Goal: Use online tool/utility: Utilize a website feature to perform a specific function

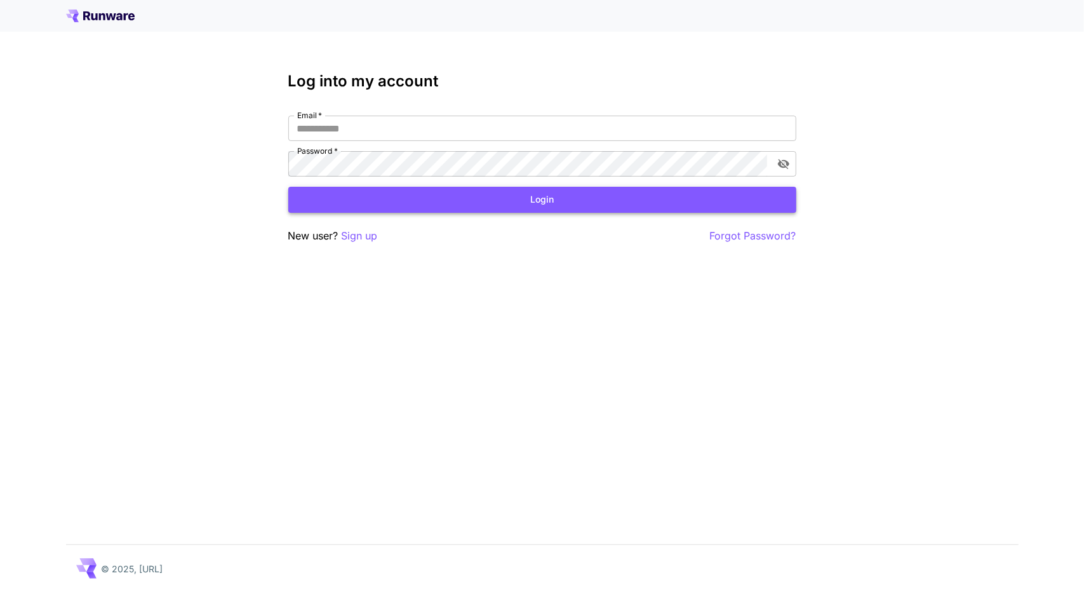
type input "**********"
click at [503, 201] on button "Login" at bounding box center [542, 200] width 508 height 26
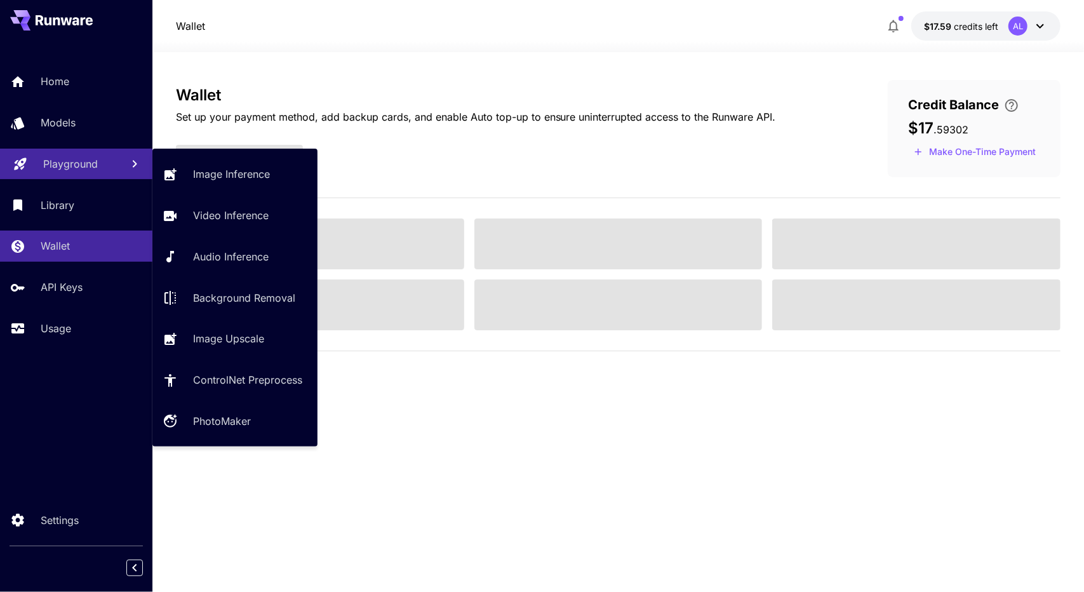
click at [84, 171] on p "Playground" at bounding box center [70, 163] width 55 height 15
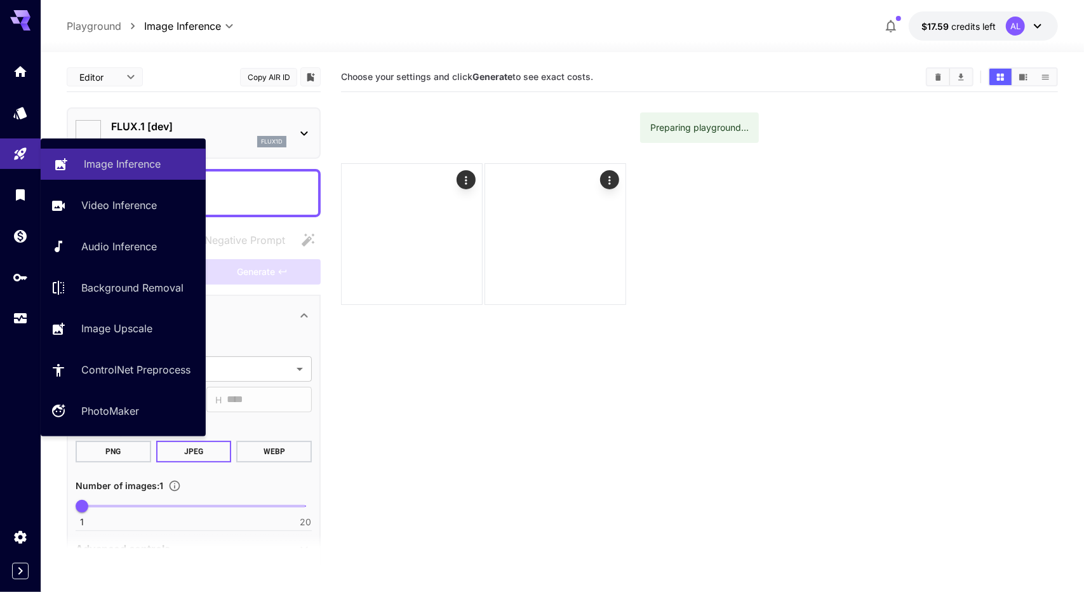
type input "**********"
click at [190, 173] on link "Image Inference" at bounding box center [123, 164] width 165 height 31
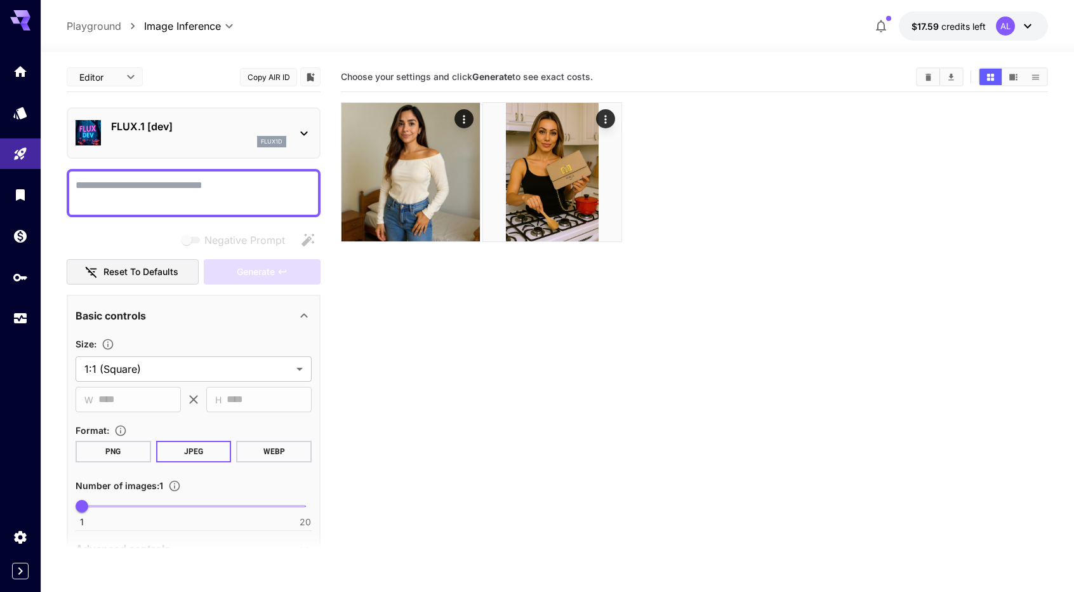
click at [194, 129] on p "FLUX.1 [dev]" at bounding box center [198, 126] width 175 height 15
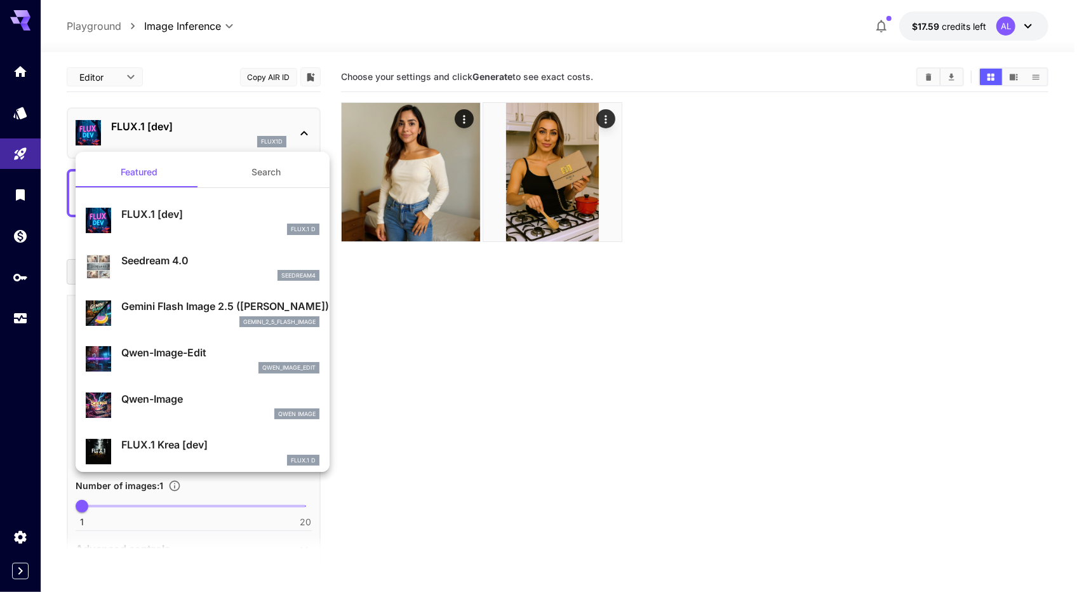
click at [943, 90] on div at bounding box center [542, 296] width 1084 height 592
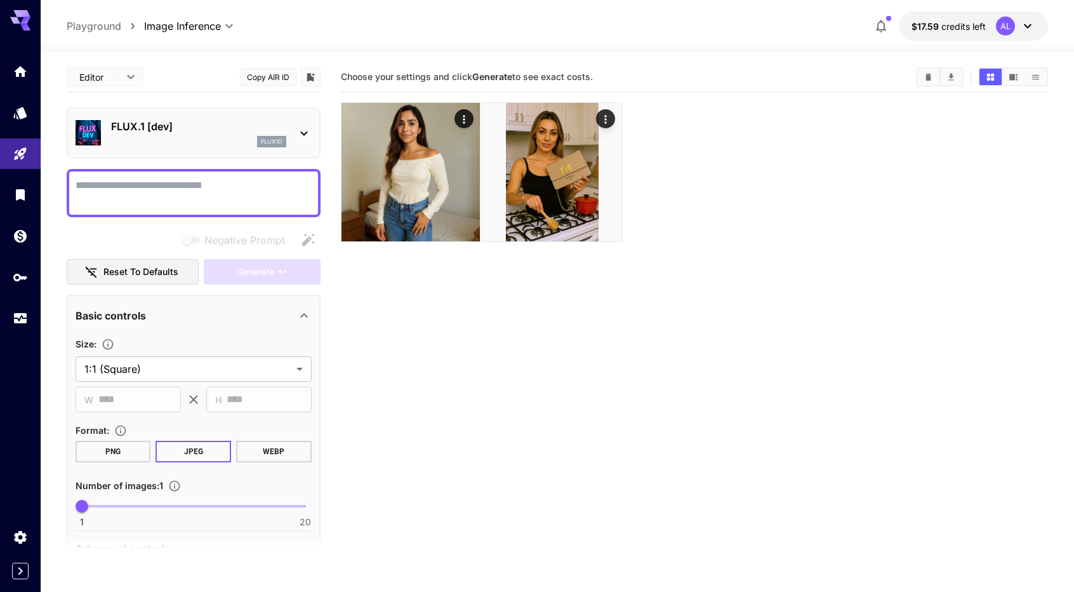
click at [928, 77] on icon "Clear All" at bounding box center [929, 76] width 6 height 7
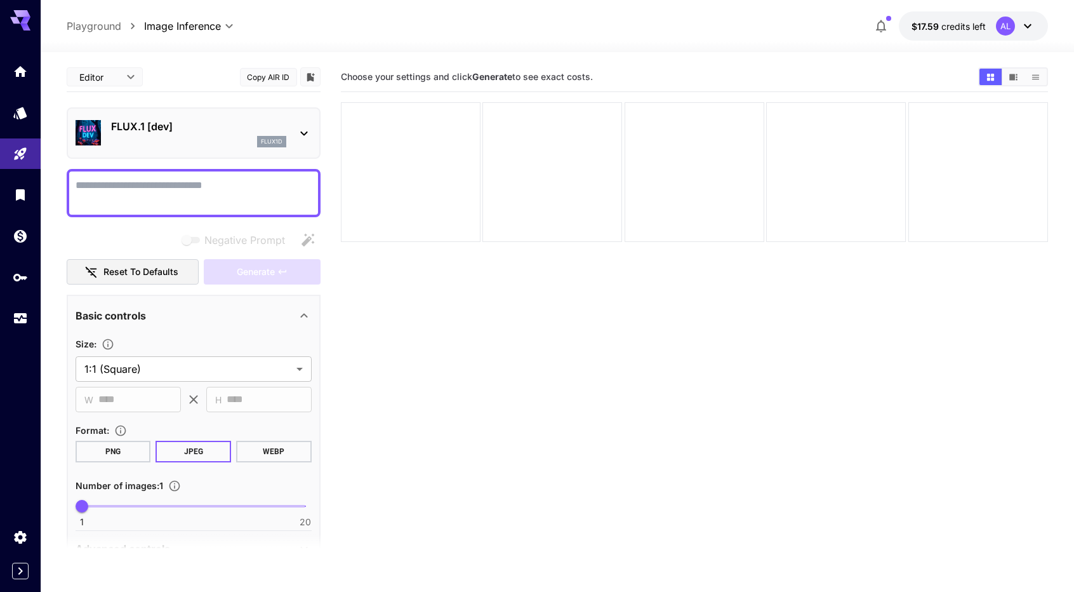
click at [183, 136] on div "flux1d" at bounding box center [198, 141] width 175 height 11
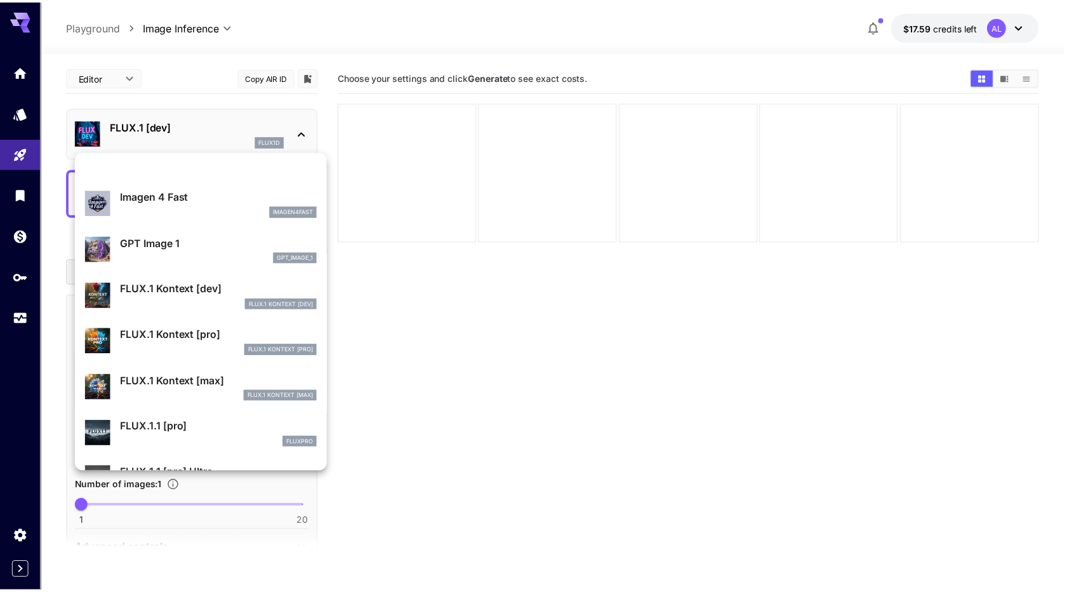
scroll to position [709, 0]
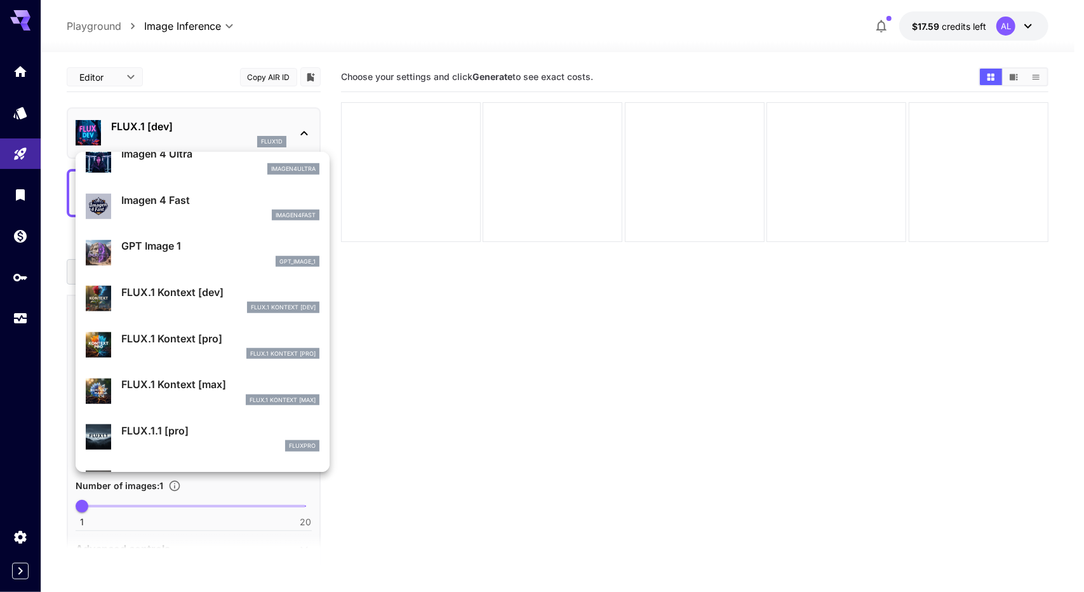
click at [201, 377] on p "FLUX.1 Kontext [max]" at bounding box center [220, 383] width 198 height 15
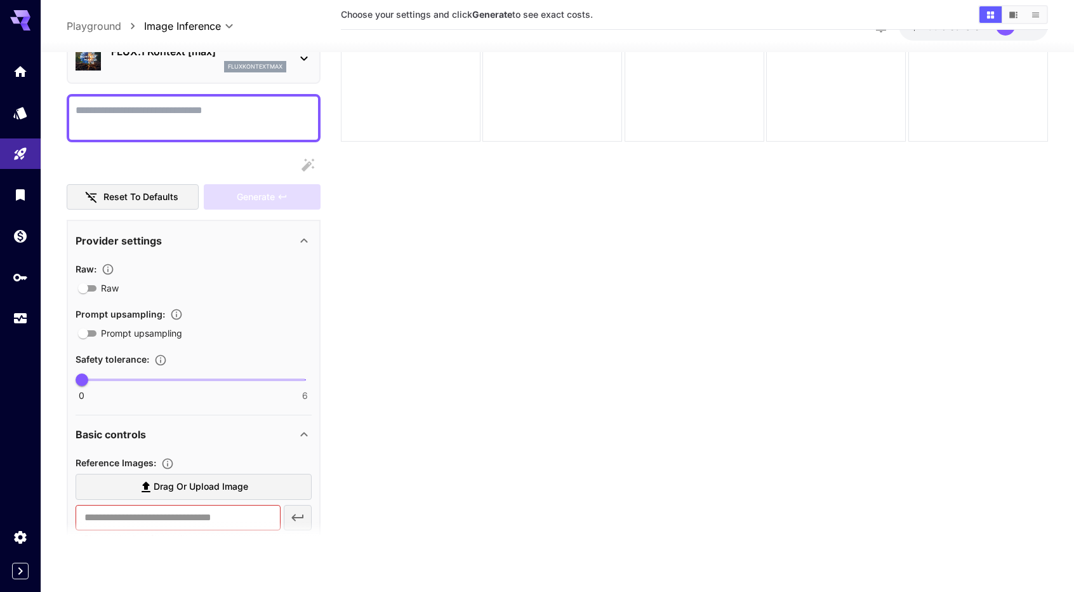
scroll to position [317, 0]
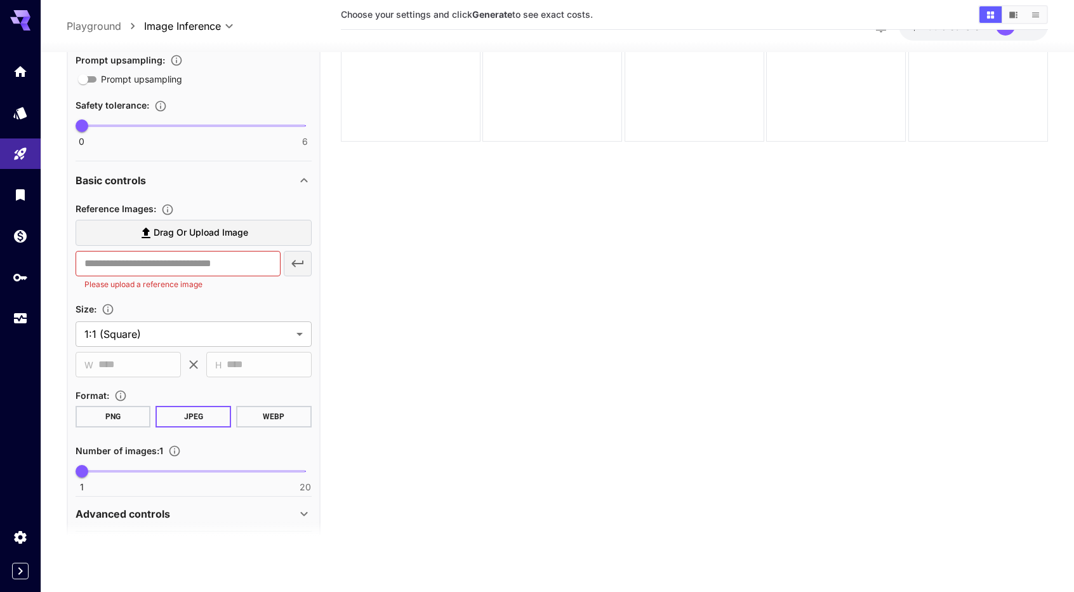
click at [229, 225] on span "Drag or upload image" at bounding box center [201, 233] width 95 height 16
click at [0, 0] on input "Drag or upload image" at bounding box center [0, 0] width 0 height 0
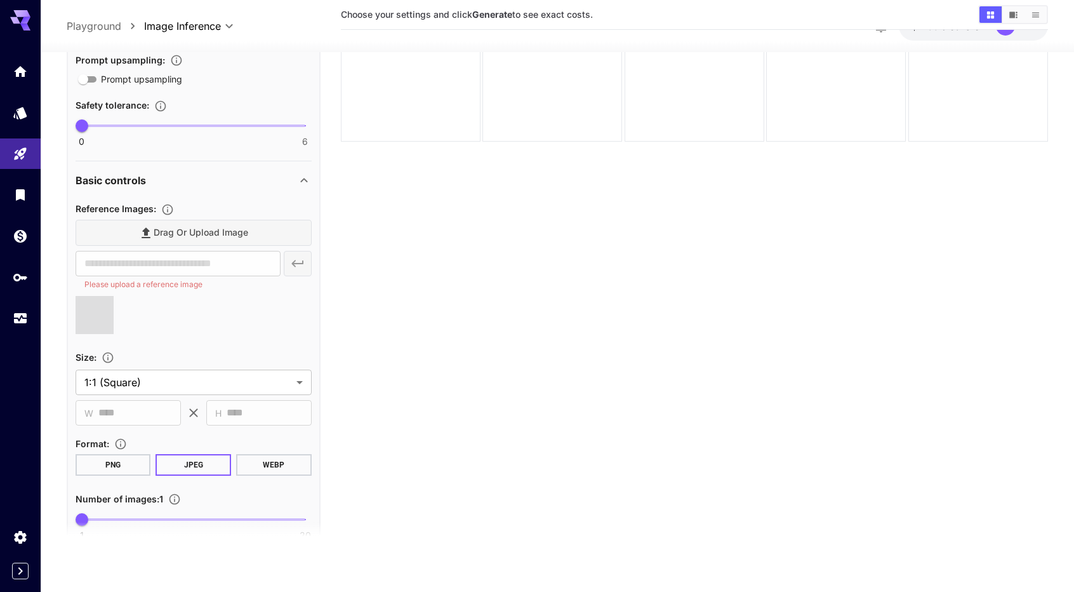
type input "**********"
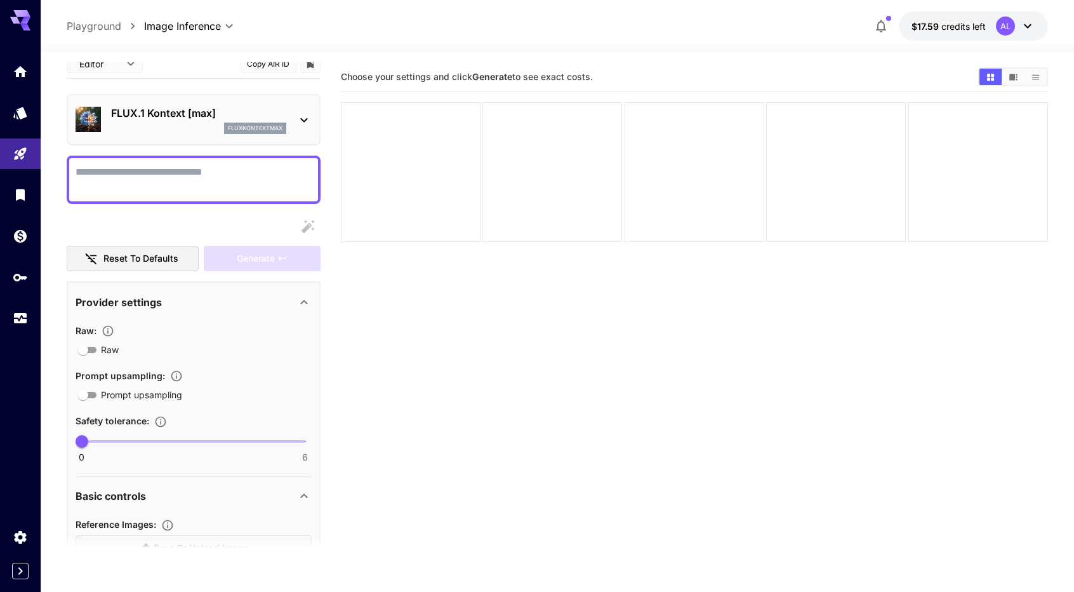
scroll to position [0, 0]
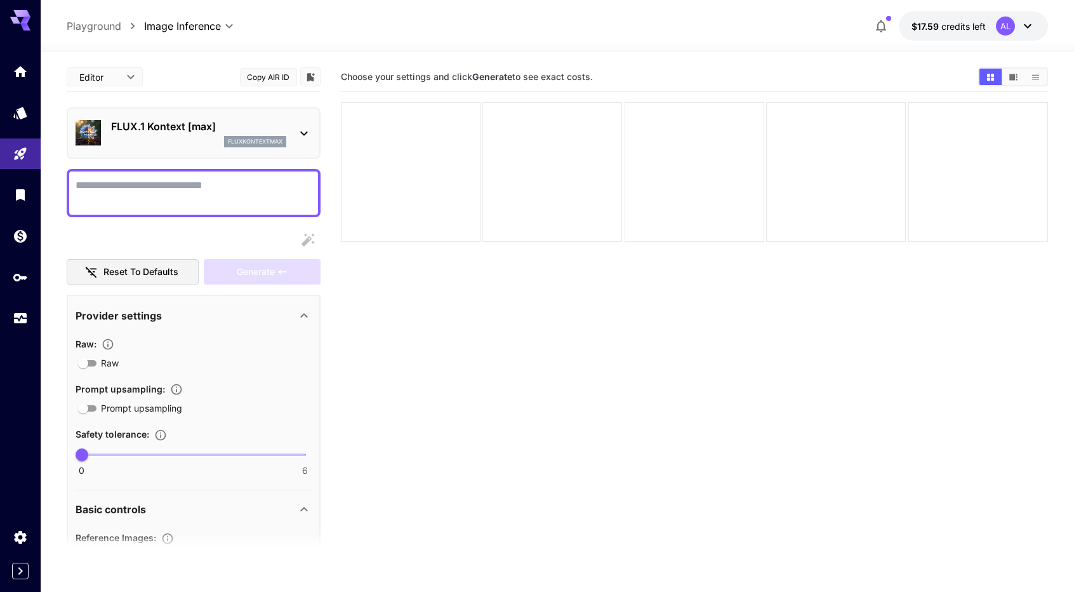
click at [163, 191] on textarea "Raw" at bounding box center [194, 193] width 236 height 30
type textarea "*"
click at [76, 177] on span at bounding box center [76, 177] width 0 height 0
type textarea "**********"
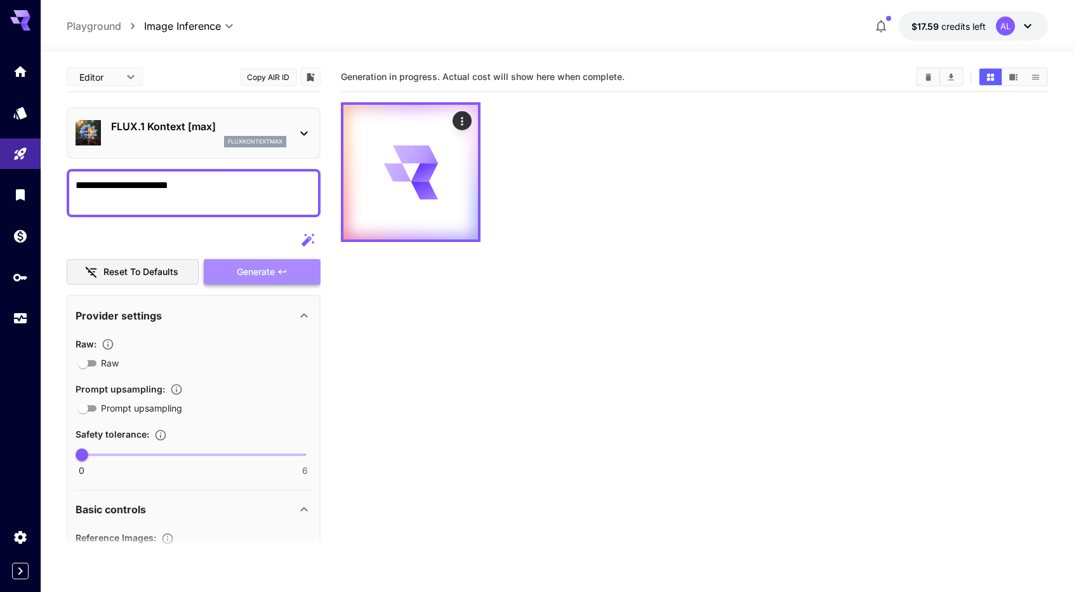
click at [283, 277] on button "Generate" at bounding box center [262, 272] width 117 height 26
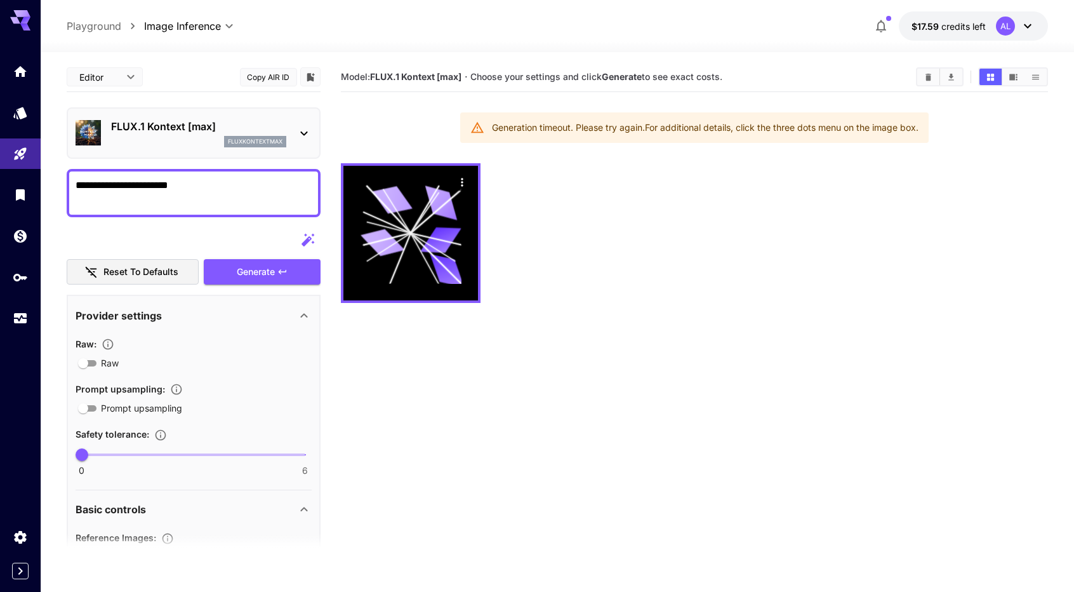
drag, startPoint x: 482, startPoint y: 124, endPoint x: 947, endPoint y: 120, distance: 464.7
click at [947, 120] on section "Model: FLUX.1 Kontext [max] · Choose your settings and click Generate to see ex…" at bounding box center [695, 358] width 708 height 592
copy div "Generation timeout. Please try again. For additional details, click the three d…"
